Goal: Task Accomplishment & Management: Use online tool/utility

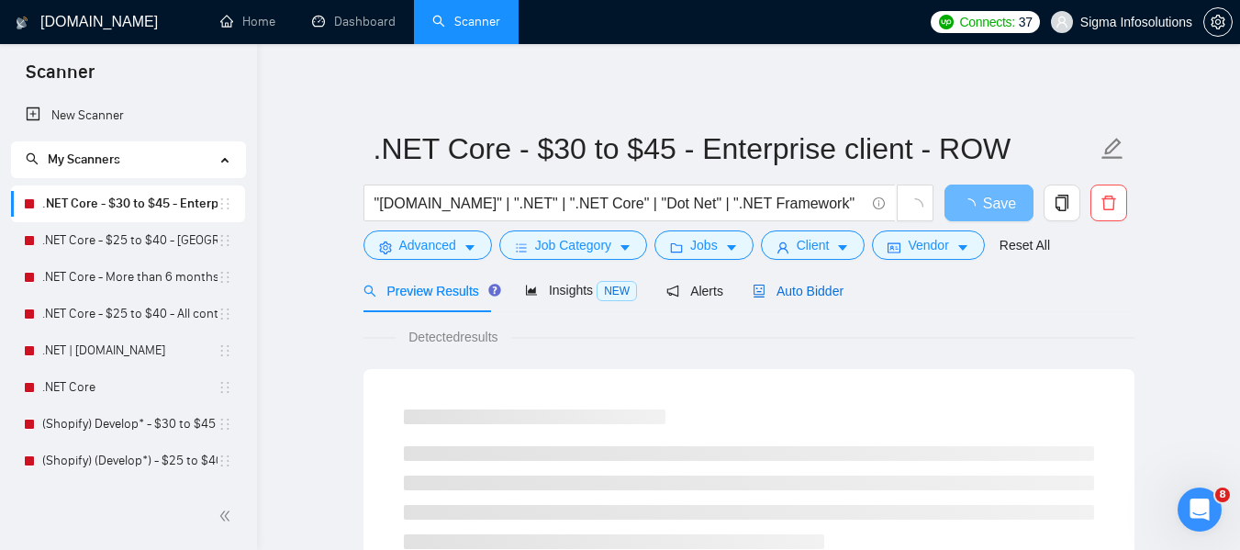
drag, startPoint x: 788, startPoint y: 285, endPoint x: 810, endPoint y: 317, distance: 37.7
click at [788, 285] on span "Auto Bidder" at bounding box center [798, 291] width 91 height 15
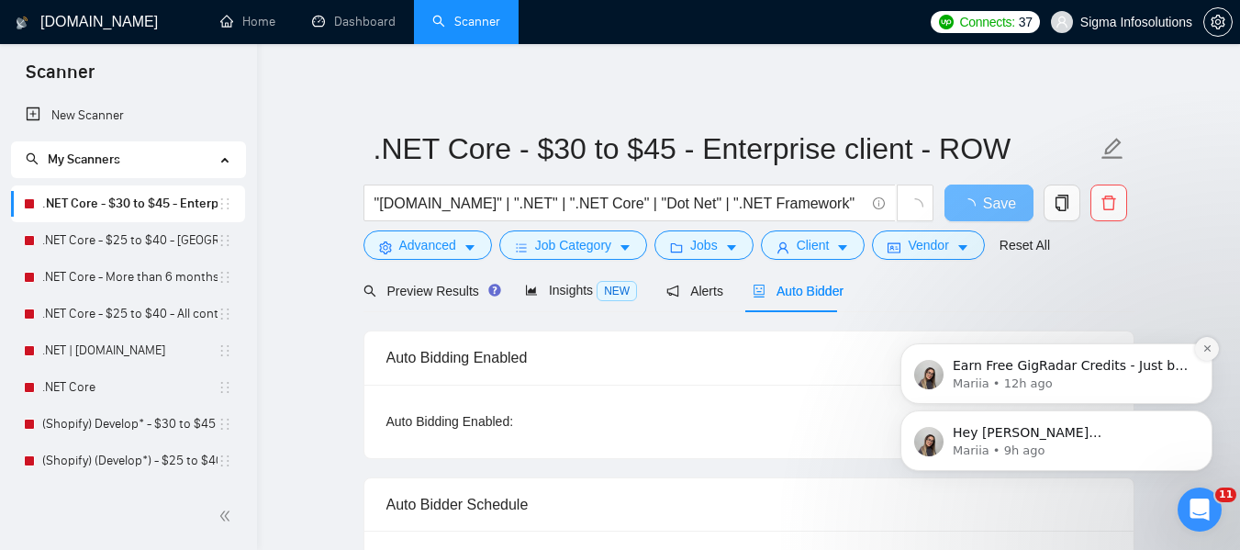
click at [1202, 343] on icon "Dismiss notification" at bounding box center [1207, 348] width 10 height 10
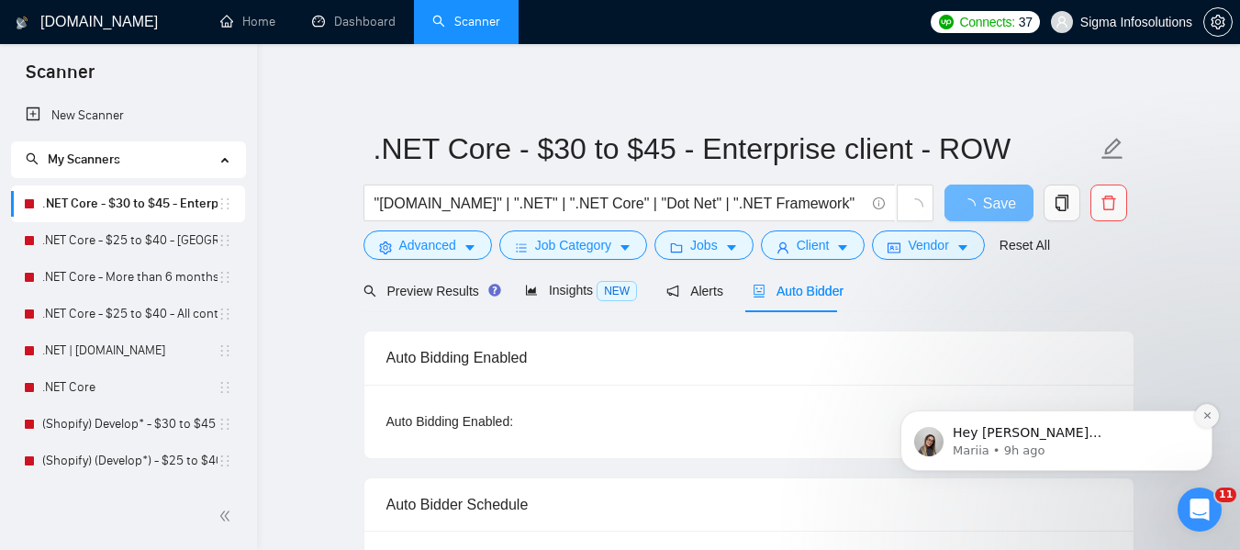
click at [1202, 416] on icon "Dismiss notification" at bounding box center [1207, 415] width 10 height 10
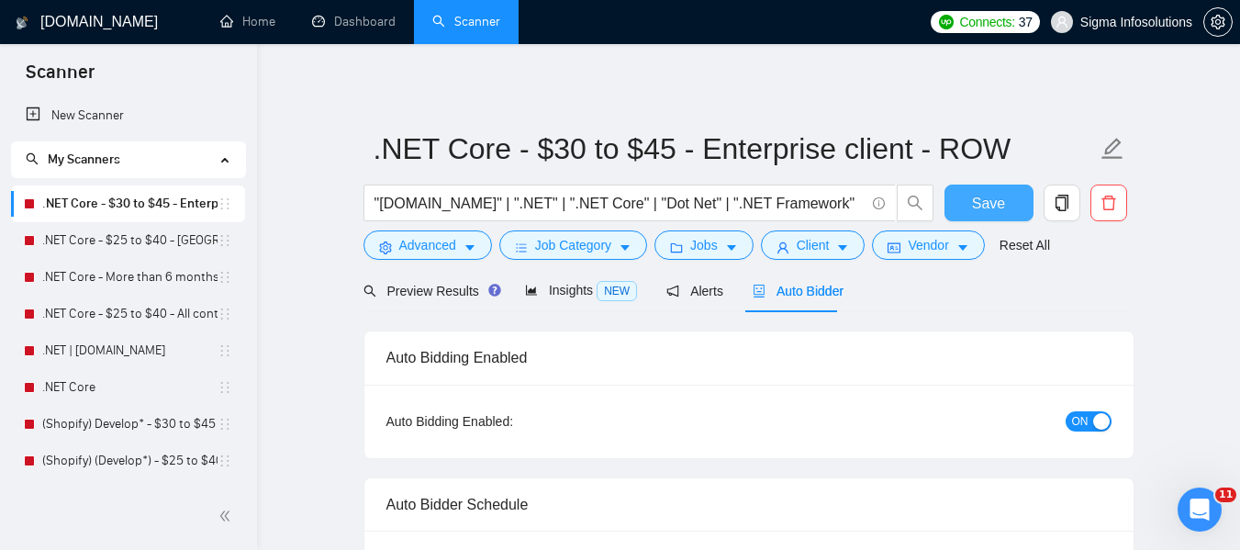
click at [972, 199] on button "Save" at bounding box center [989, 203] width 89 height 37
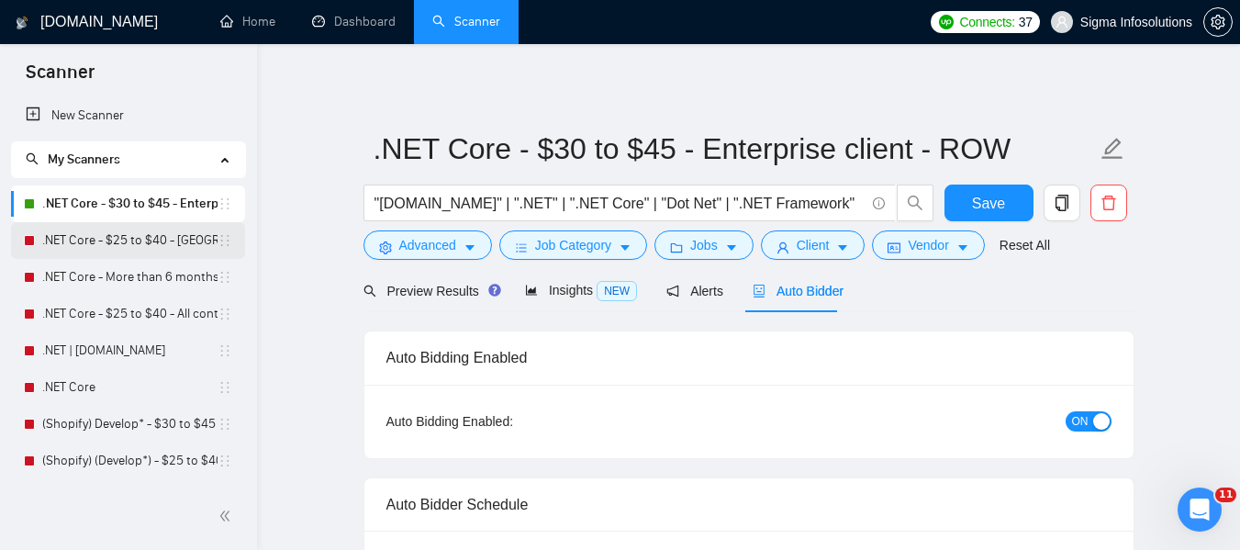
click at [113, 248] on link ".NET Core - $25 to $40 - [GEOGRAPHIC_DATA] and [GEOGRAPHIC_DATA]" at bounding box center [129, 240] width 175 height 37
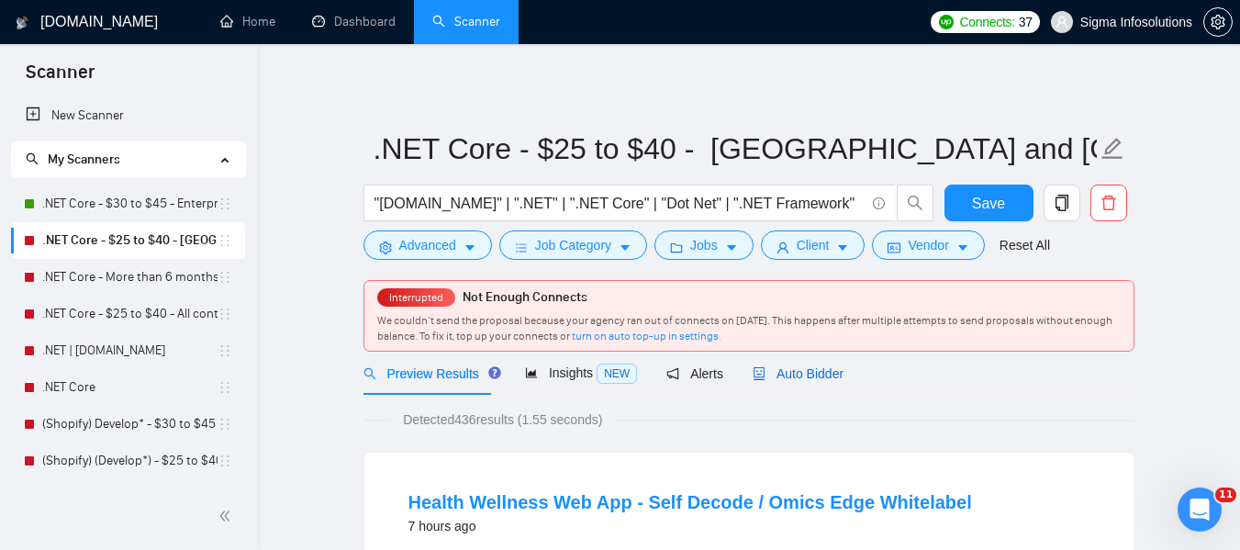
drag, startPoint x: 774, startPoint y: 370, endPoint x: 876, endPoint y: 397, distance: 105.3
click at [774, 370] on span "Auto Bidder" at bounding box center [798, 373] width 91 height 15
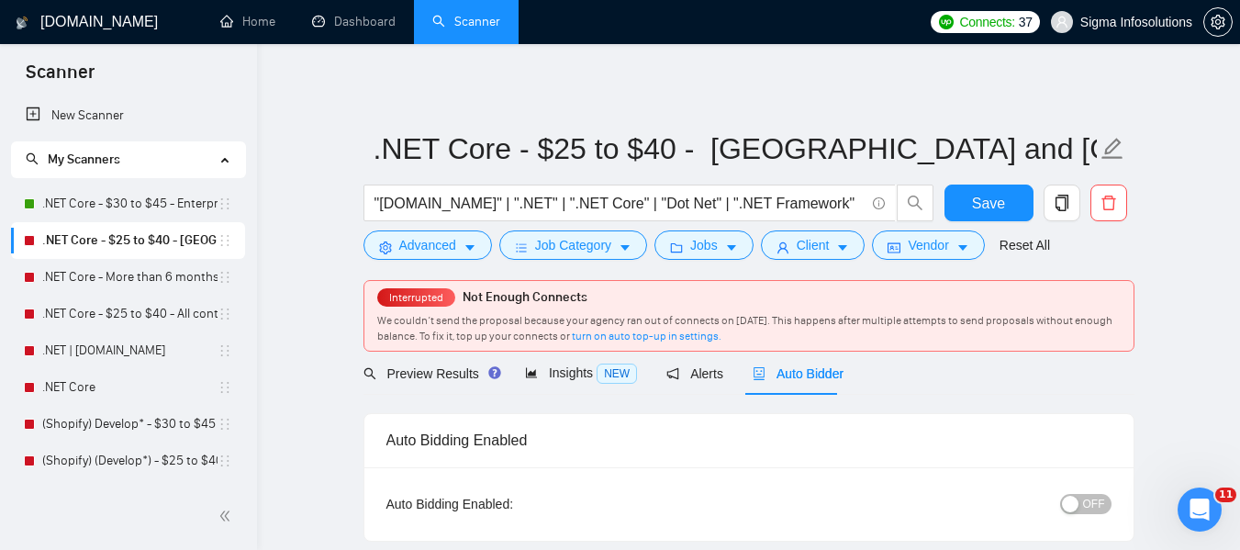
click at [1074, 496] on div "button" at bounding box center [1070, 504] width 17 height 17
click at [979, 199] on div "Reset all filters" at bounding box center [1018, 210] width 99 height 31
click at [955, 205] on button "Save" at bounding box center [989, 203] width 89 height 37
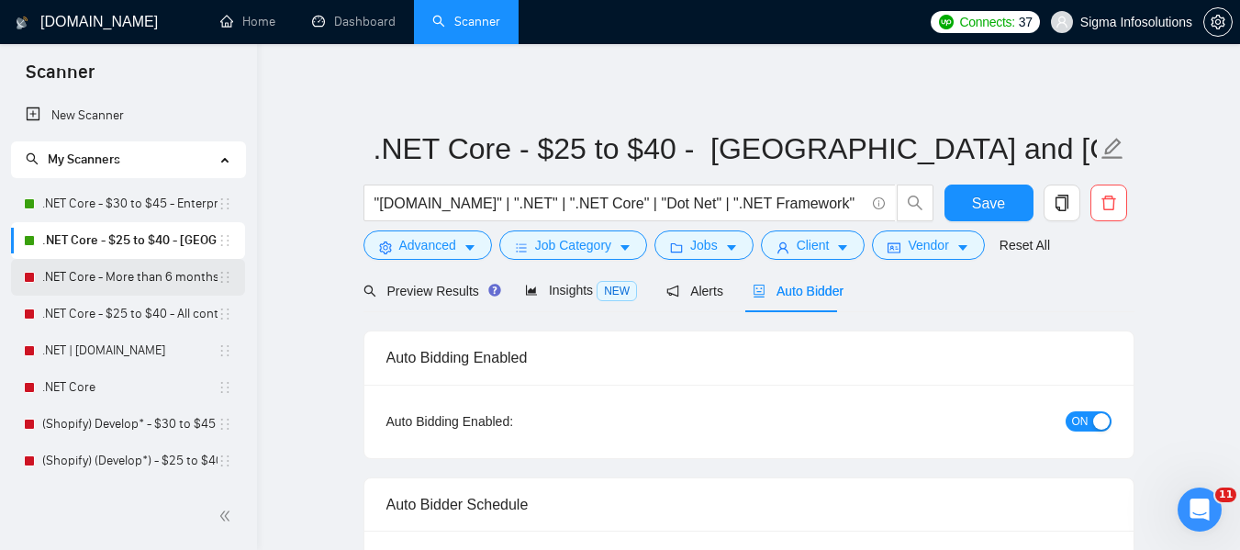
click at [106, 273] on link ".NET Core - More than 6 months of work" at bounding box center [129, 277] width 175 height 37
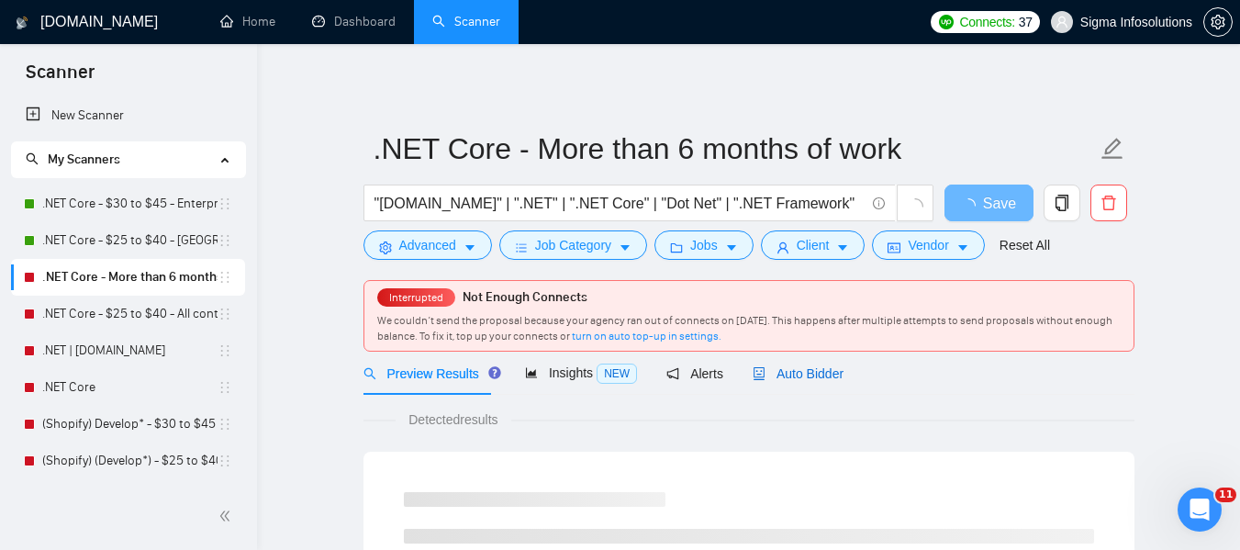
click at [789, 377] on span "Auto Bidder" at bounding box center [798, 373] width 91 height 15
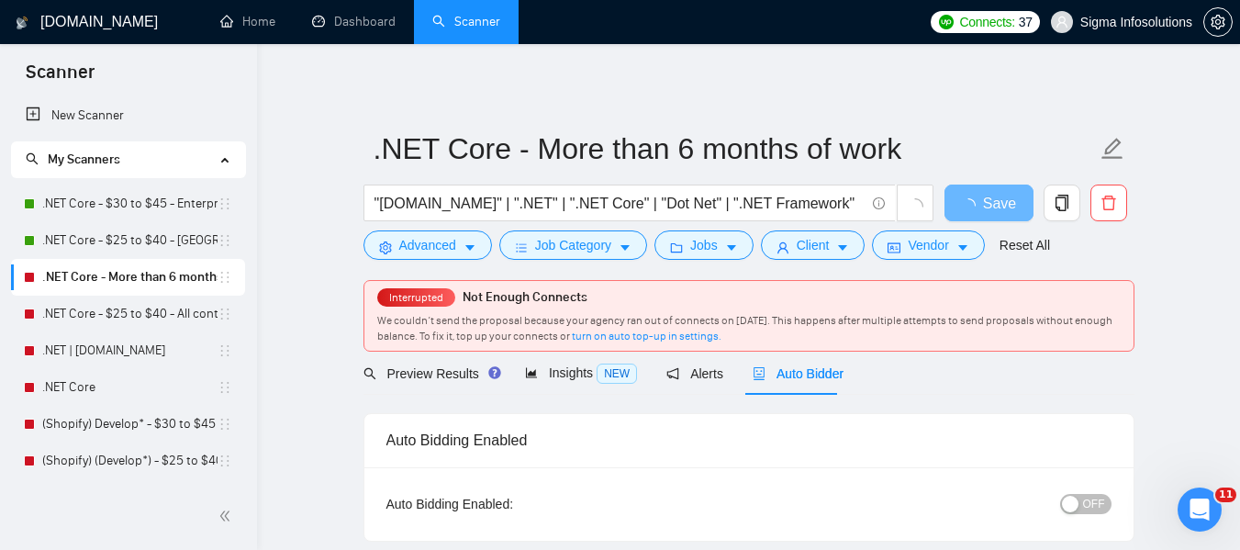
radio input "false"
radio input "true"
click at [1097, 499] on span "OFF" at bounding box center [1094, 504] width 22 height 20
click at [964, 199] on button "Save" at bounding box center [989, 203] width 89 height 37
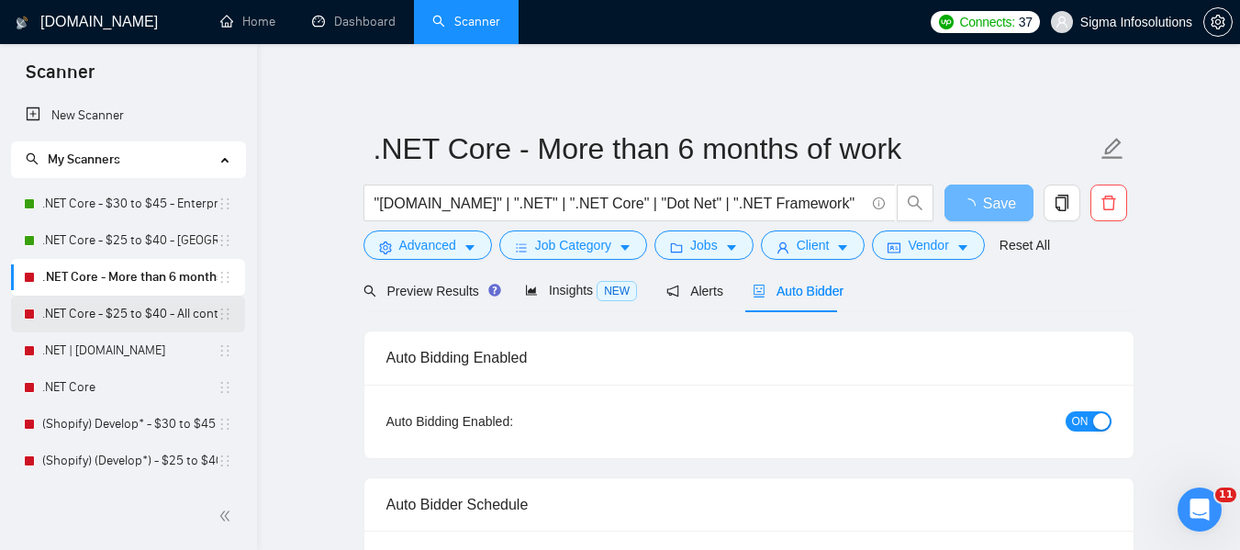
click at [95, 314] on link ".NET Core - $25 to $40 - All continents" at bounding box center [129, 314] width 175 height 37
click at [106, 298] on link ".NET Core - $25 to $40 - All continents" at bounding box center [129, 314] width 175 height 37
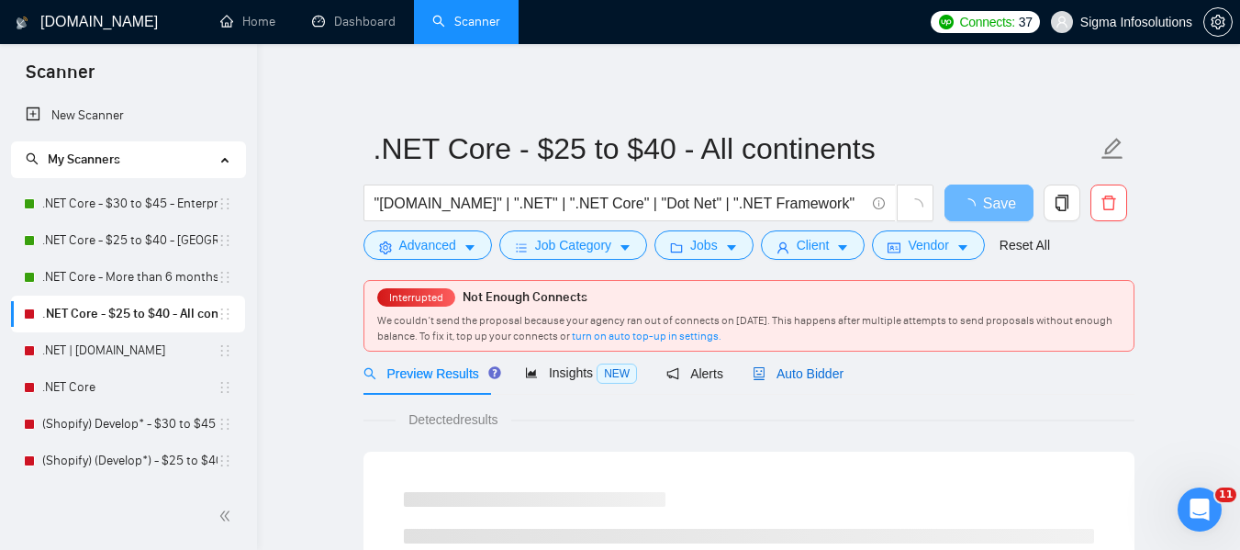
click at [792, 380] on span "Auto Bidder" at bounding box center [798, 373] width 91 height 15
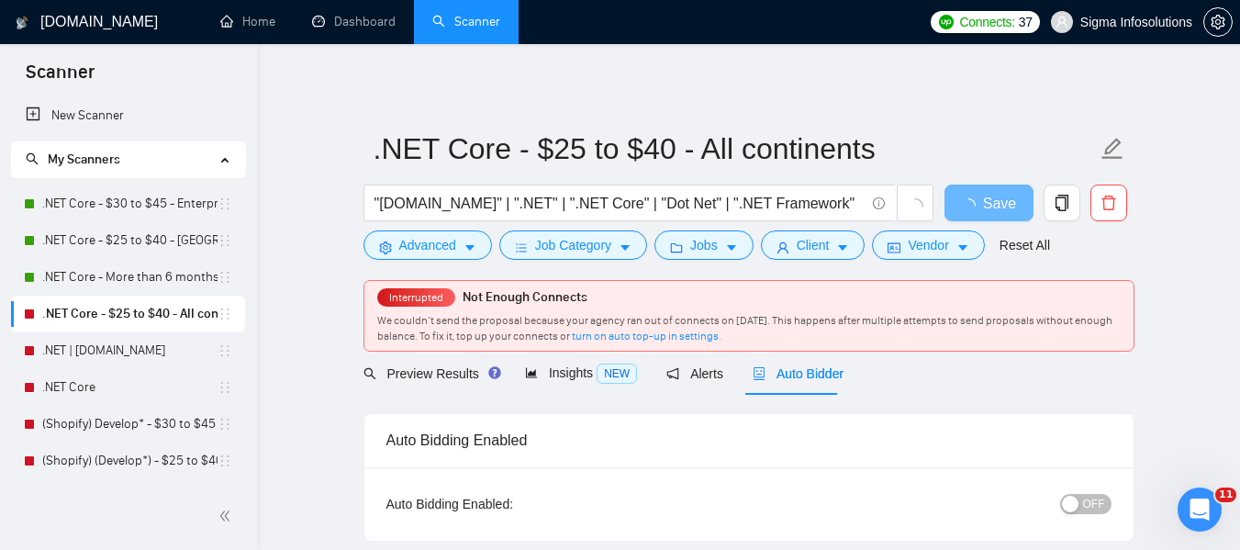
click at [1093, 498] on span "OFF" at bounding box center [1094, 504] width 22 height 20
click at [992, 196] on span "Save" at bounding box center [988, 203] width 33 height 23
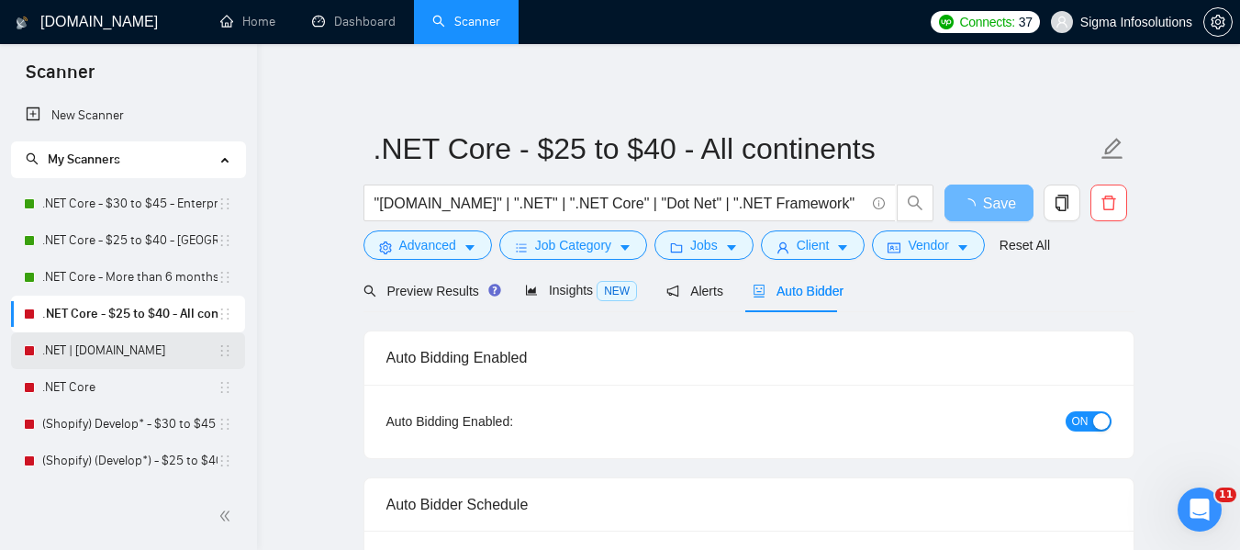
click at [104, 350] on link ".NET | [DOMAIN_NAME]" at bounding box center [129, 350] width 175 height 37
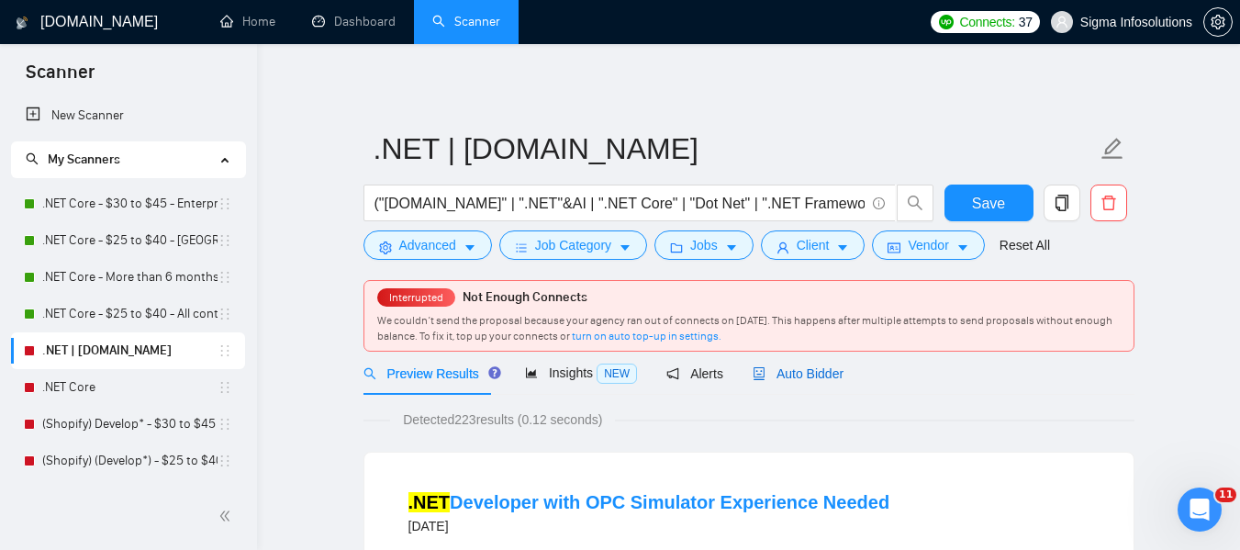
click at [776, 368] on span "Auto Bidder" at bounding box center [798, 373] width 91 height 15
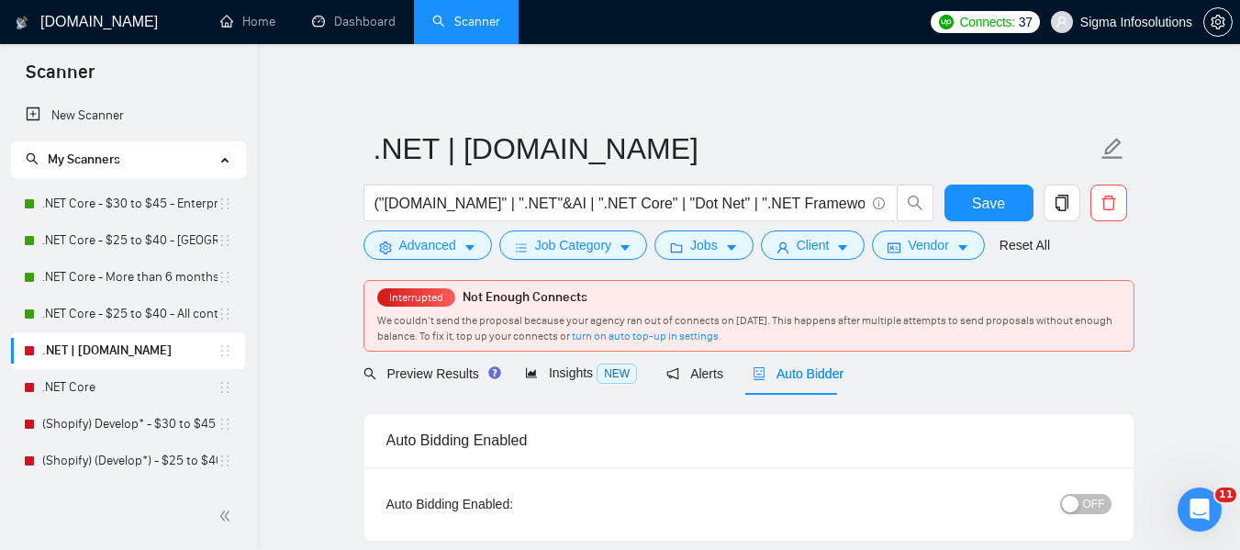
click at [1082, 503] on button "OFF" at bounding box center [1085, 504] width 51 height 20
click at [998, 194] on span "Save" at bounding box center [988, 203] width 33 height 23
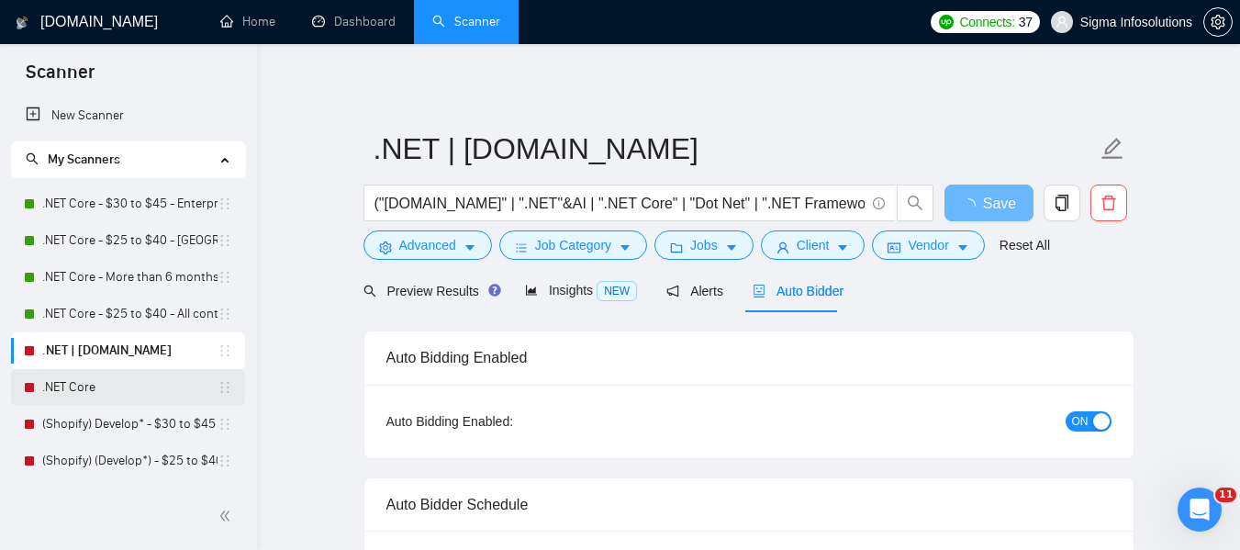
click at [73, 383] on link ".NET Core" at bounding box center [129, 387] width 175 height 37
click at [98, 367] on link ".NET | [DOMAIN_NAME]" at bounding box center [129, 350] width 175 height 37
click at [98, 376] on link ".NET Core" at bounding box center [129, 387] width 175 height 37
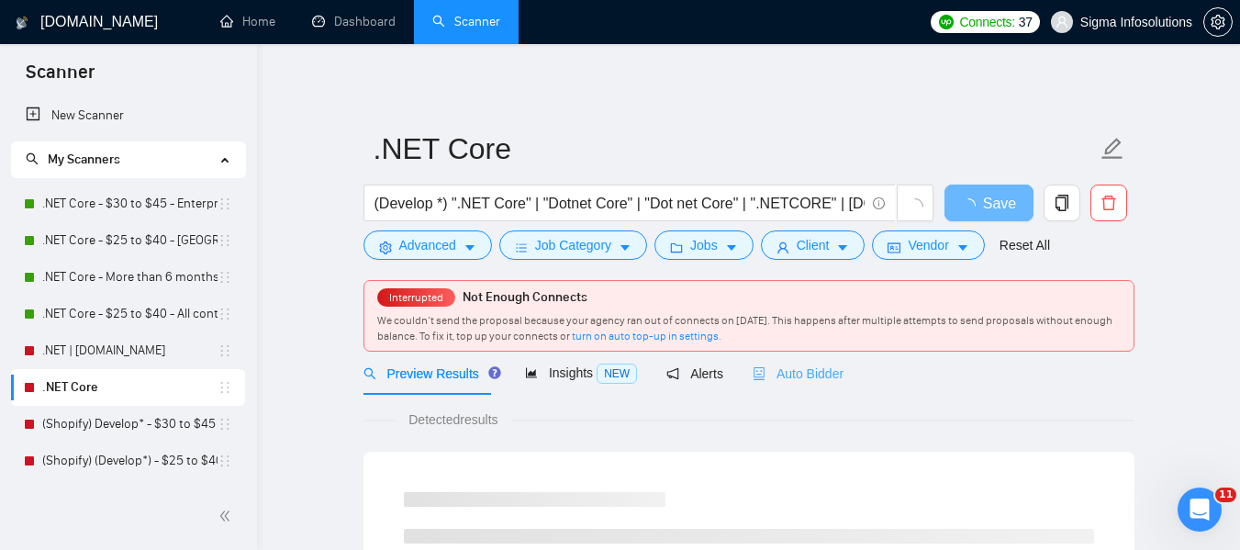
click at [768, 362] on div "Auto Bidder" at bounding box center [798, 373] width 91 height 43
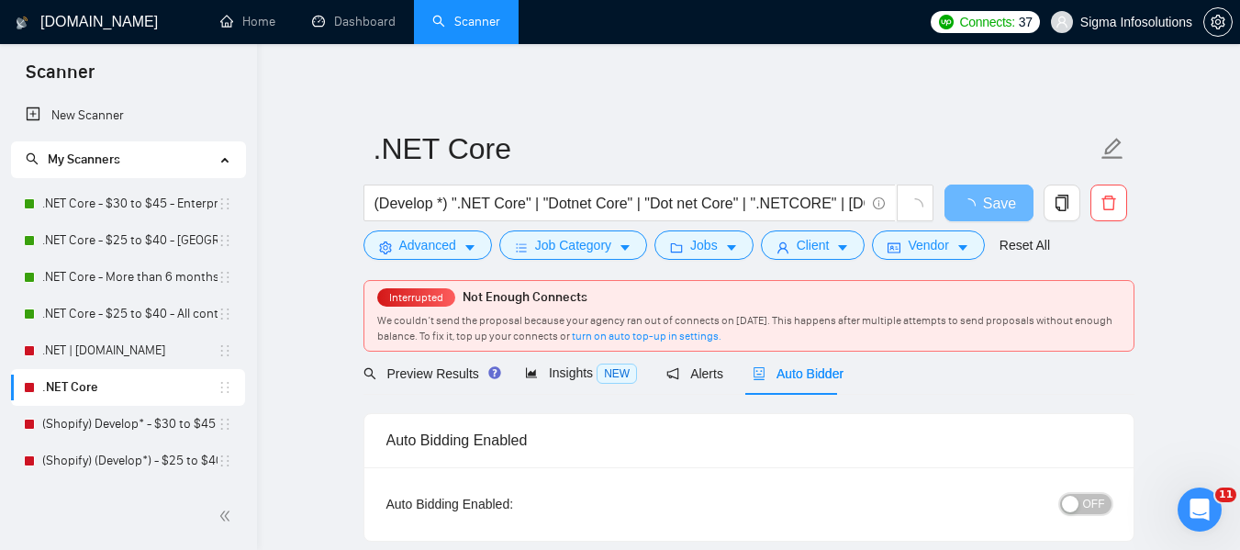
click at [1086, 506] on span "OFF" at bounding box center [1094, 504] width 22 height 20
click at [995, 209] on span "Save" at bounding box center [988, 203] width 33 height 23
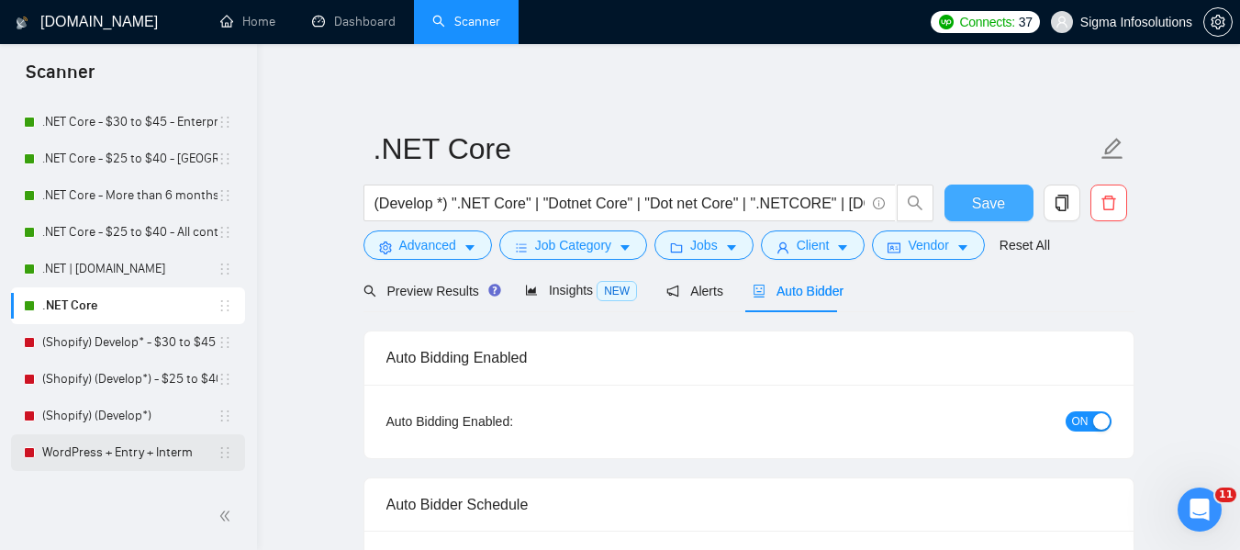
scroll to position [184, 0]
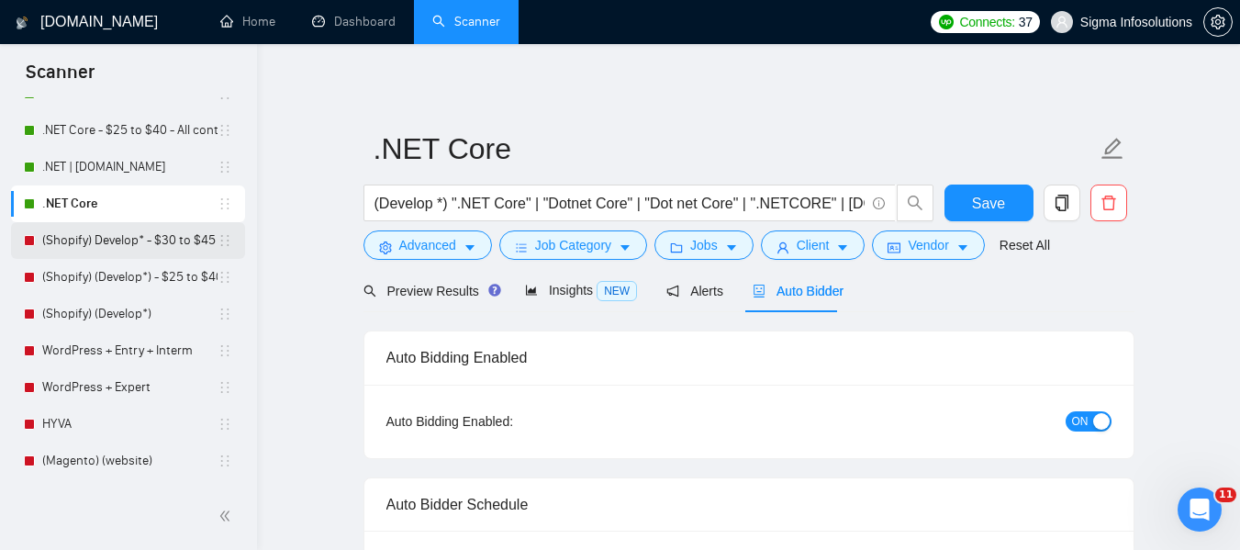
click at [88, 252] on link "(Shopify) Develop* - $30 to $45 Enterprise" at bounding box center [129, 240] width 175 height 37
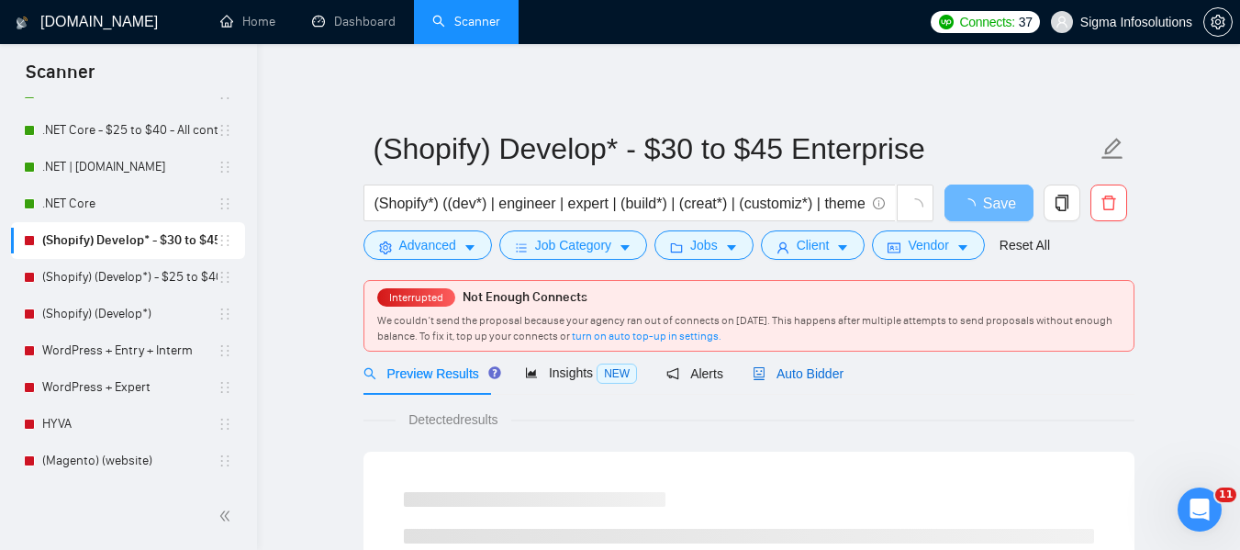
click at [785, 375] on span "Auto Bidder" at bounding box center [798, 373] width 91 height 15
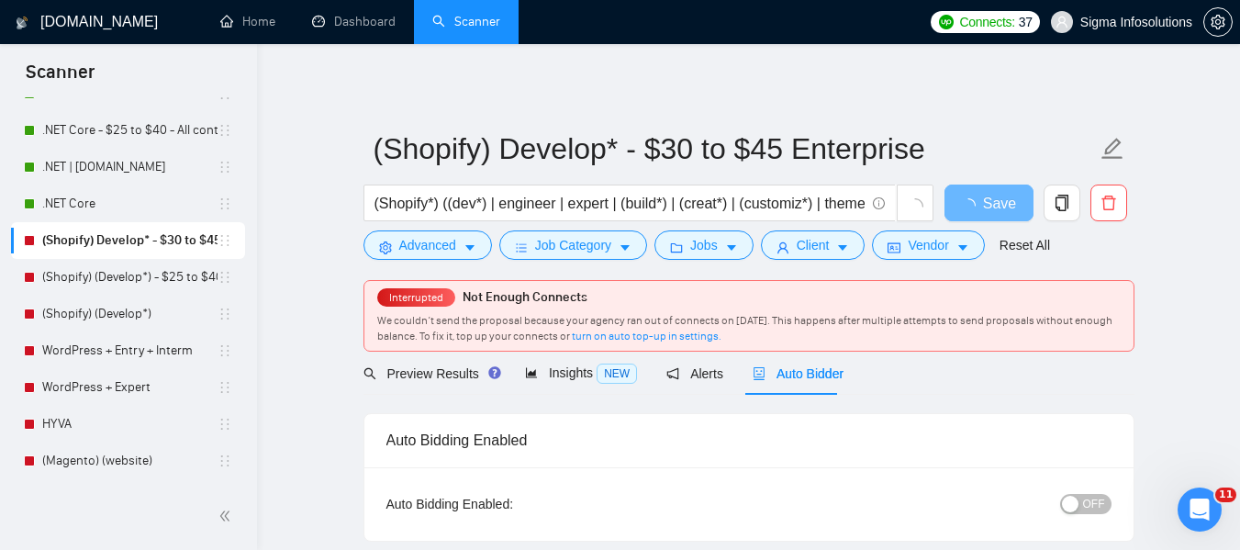
click at [1100, 494] on span "OFF" at bounding box center [1094, 504] width 22 height 20
click at [996, 205] on span "Save" at bounding box center [988, 203] width 33 height 23
